Goal: Find specific page/section: Find specific page/section

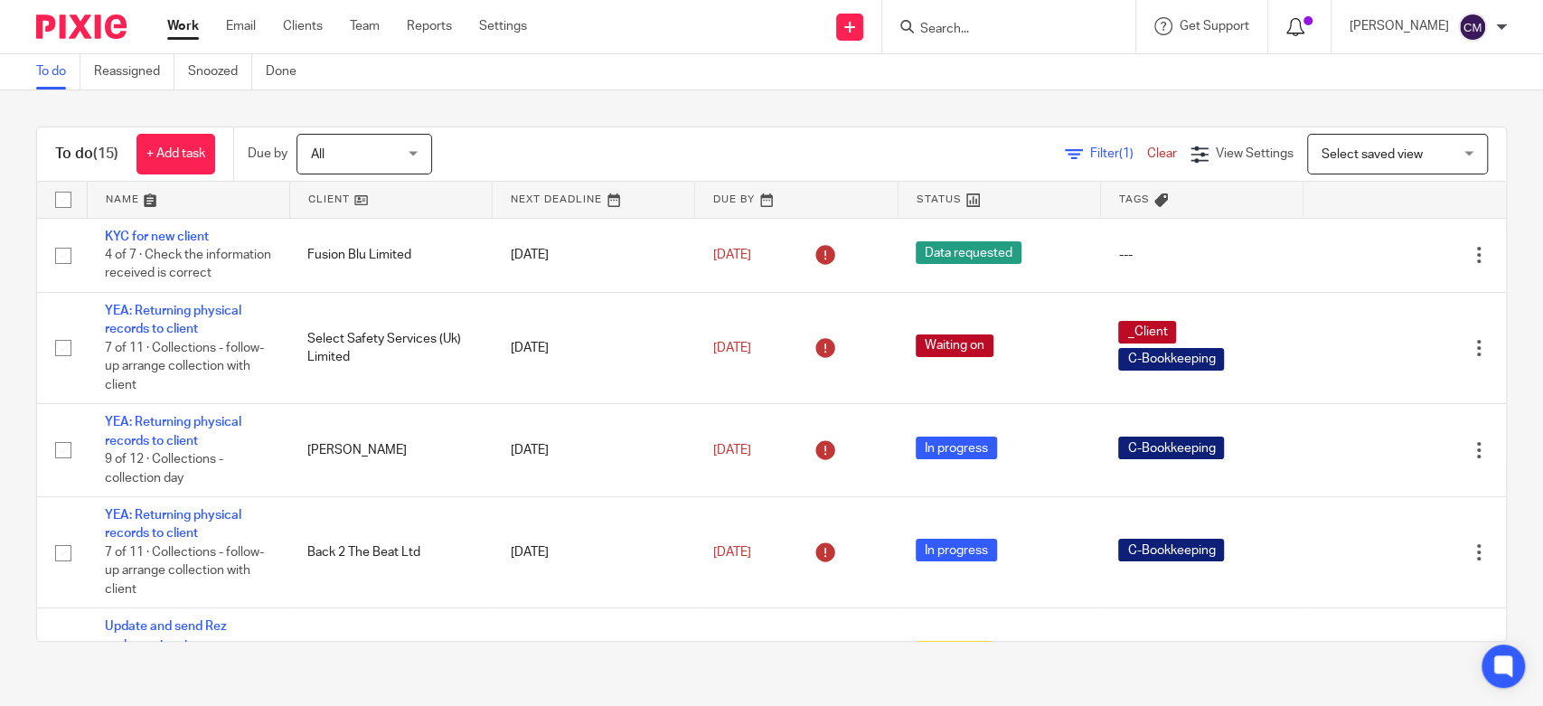
click at [1295, 24] on icon at bounding box center [1295, 27] width 18 height 18
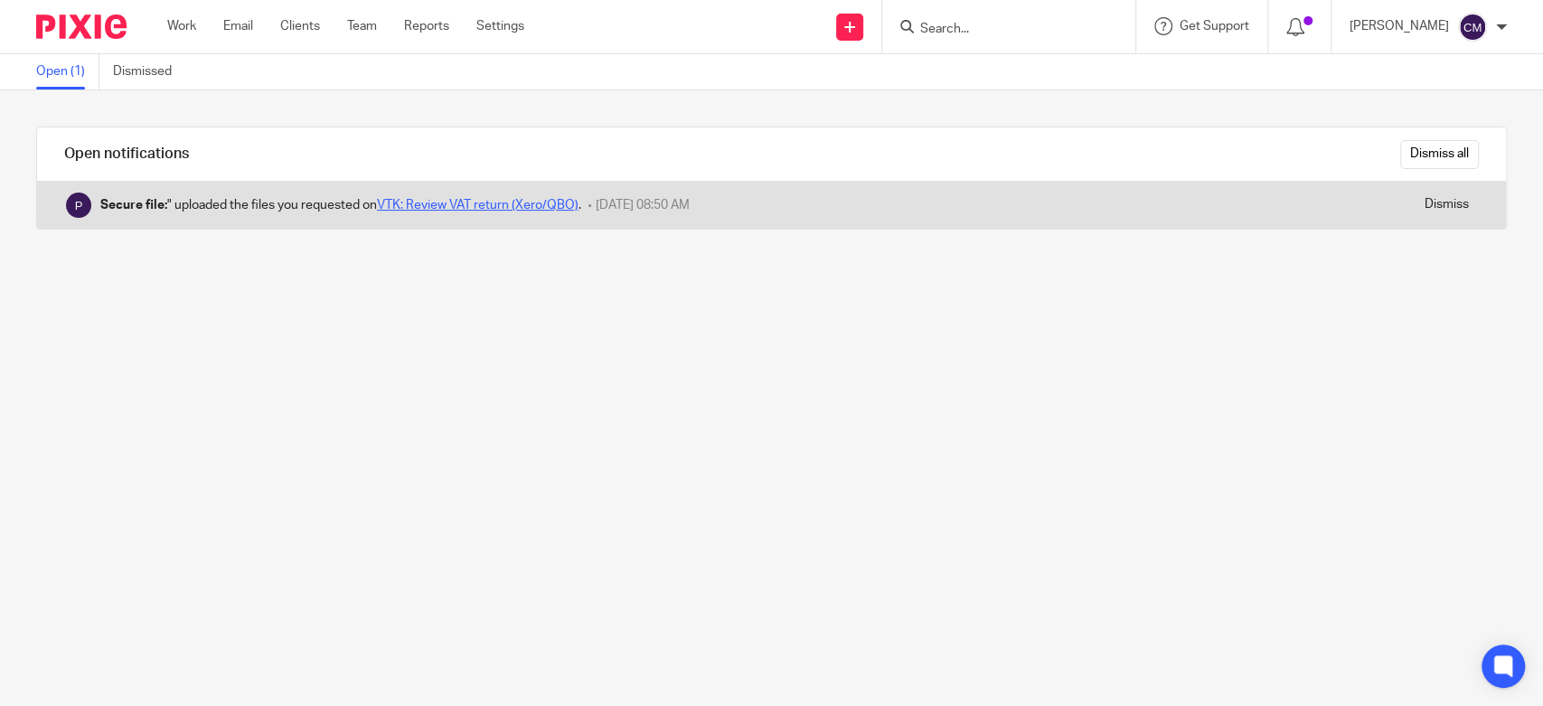
click at [472, 208] on link "VTK: Review VAT return (Xero/QBO)" at bounding box center [478, 205] width 202 height 13
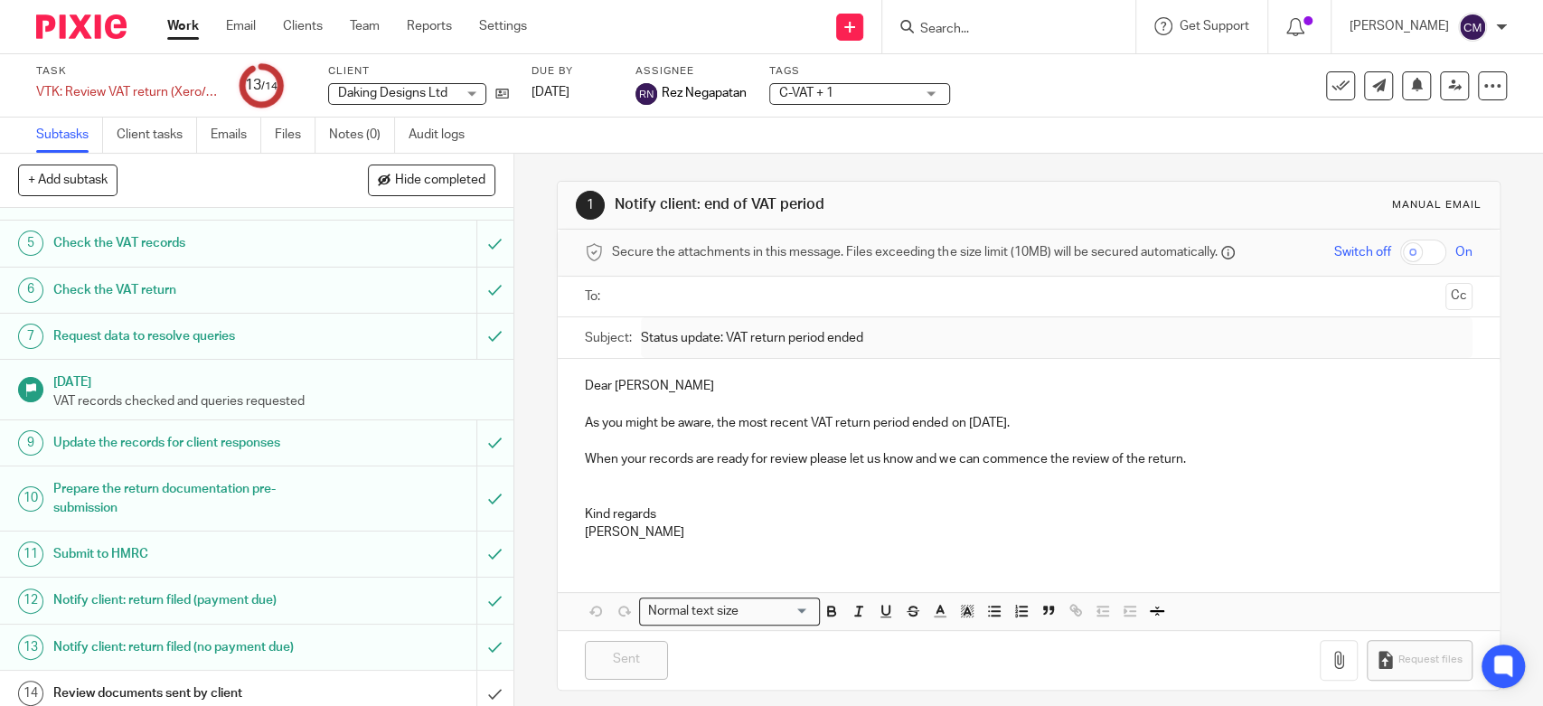
scroll to position [210, 0]
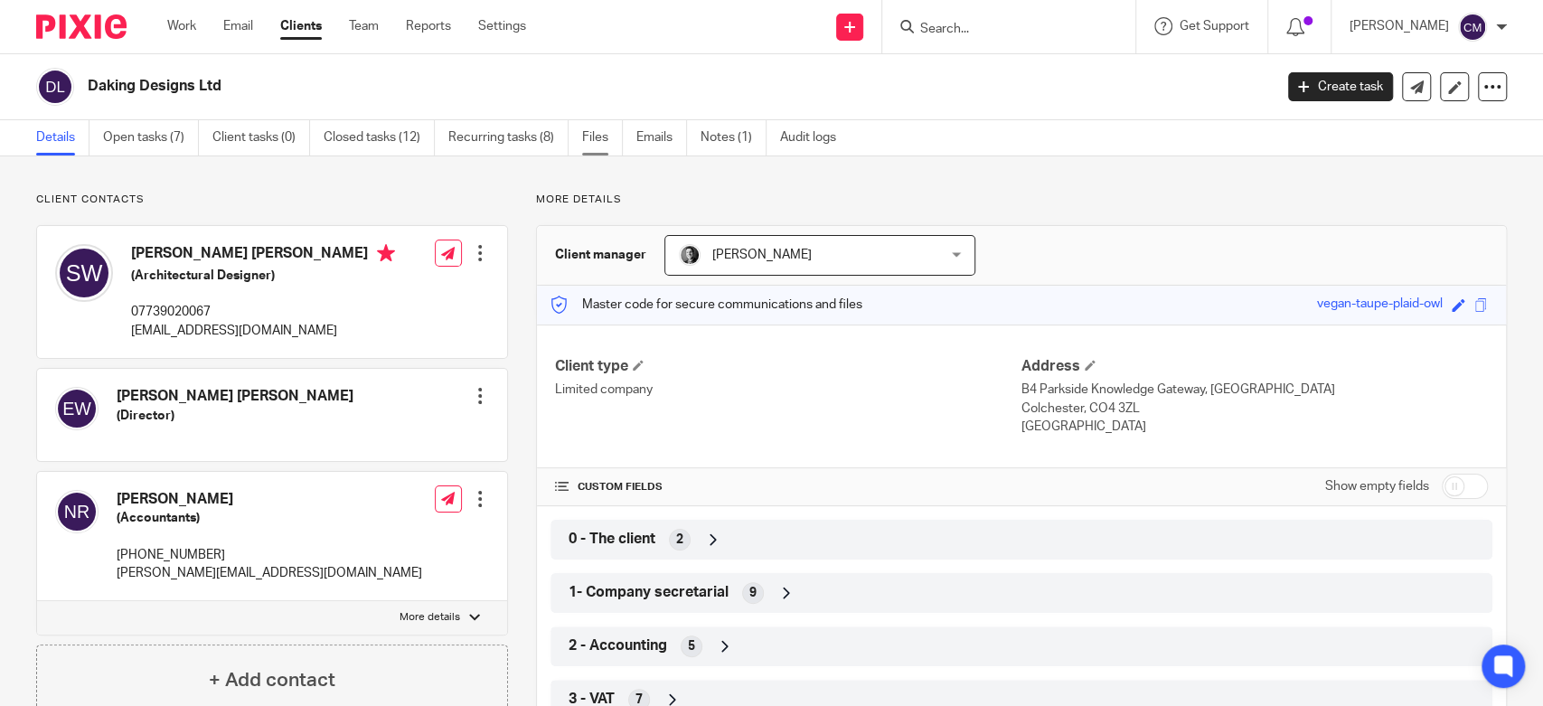
click at [603, 140] on link "Files" at bounding box center [602, 137] width 41 height 35
